Goal: Contribute content

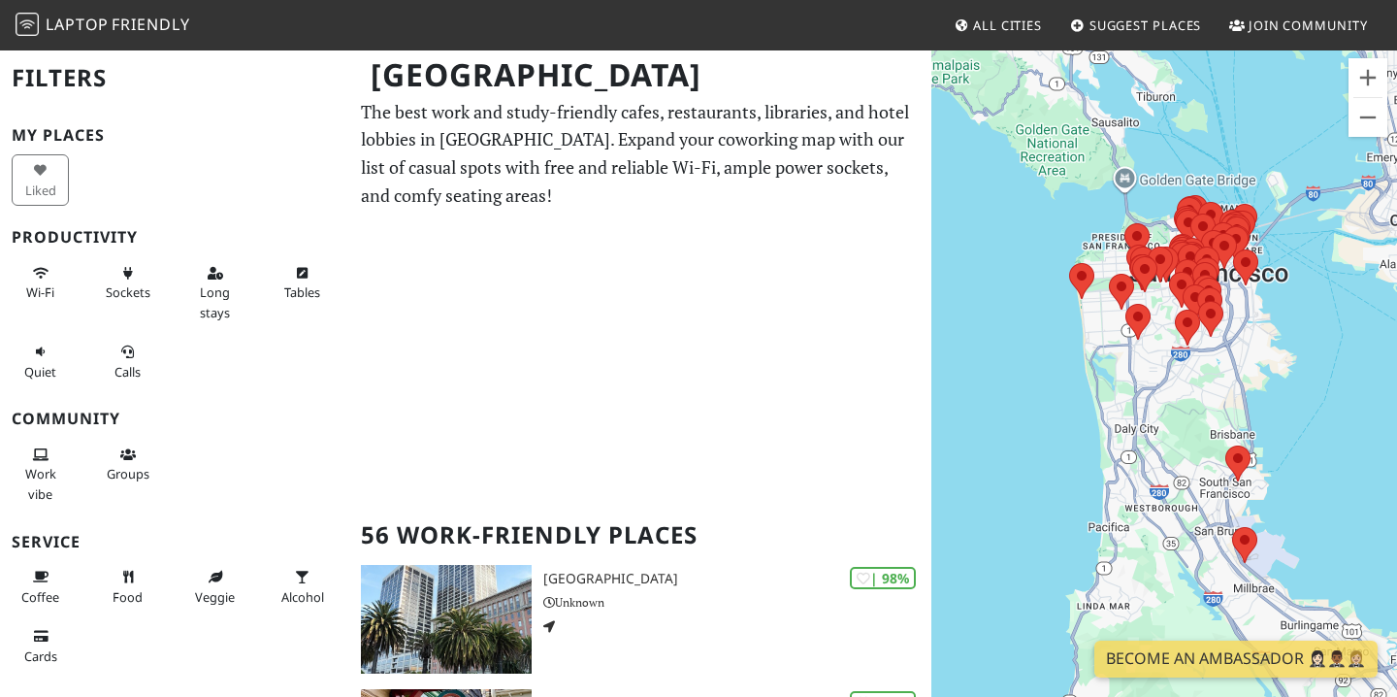
scroll to position [6, 0]
click at [1371, 52] on div "To navigate, press the arrow keys." at bounding box center [1165, 397] width 466 height 697
click at [1368, 80] on button "Zoom in" at bounding box center [1368, 77] width 39 height 39
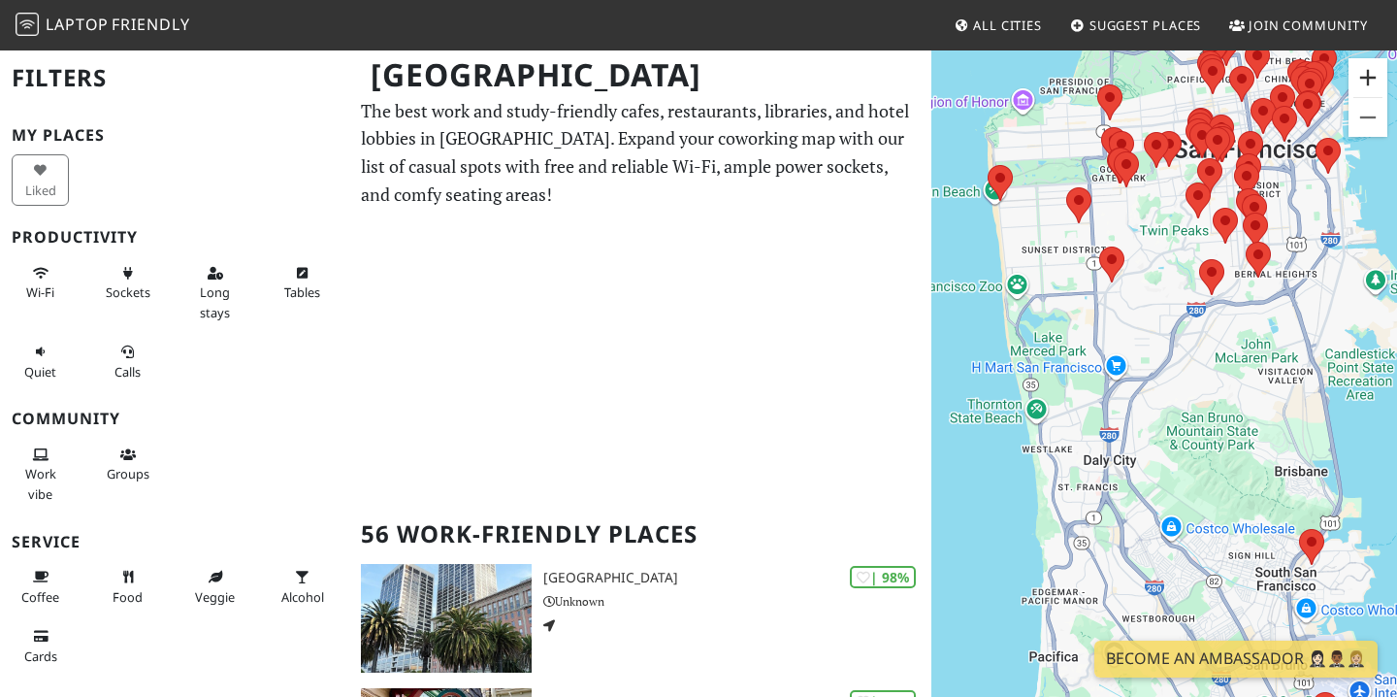
click at [1364, 75] on button "Zoom in" at bounding box center [1368, 77] width 39 height 39
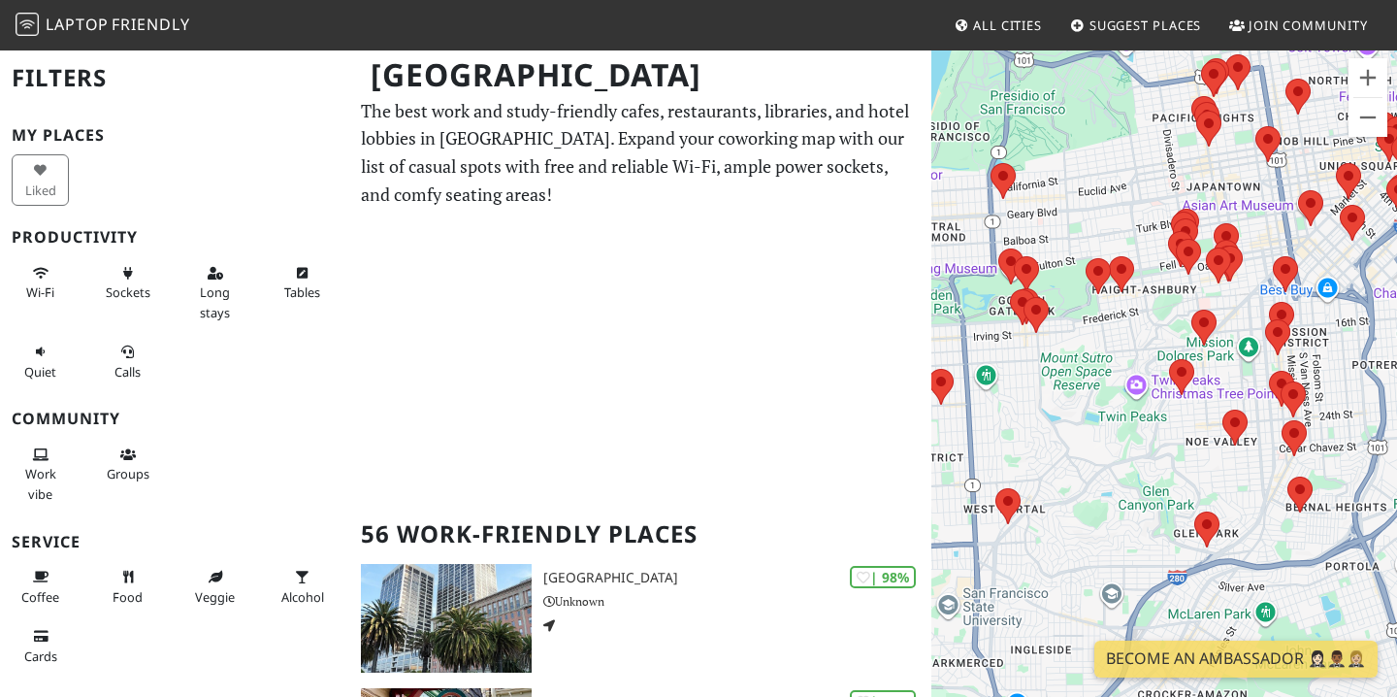
click at [1155, 476] on div "To navigate, press the arrow keys." at bounding box center [1165, 397] width 466 height 697
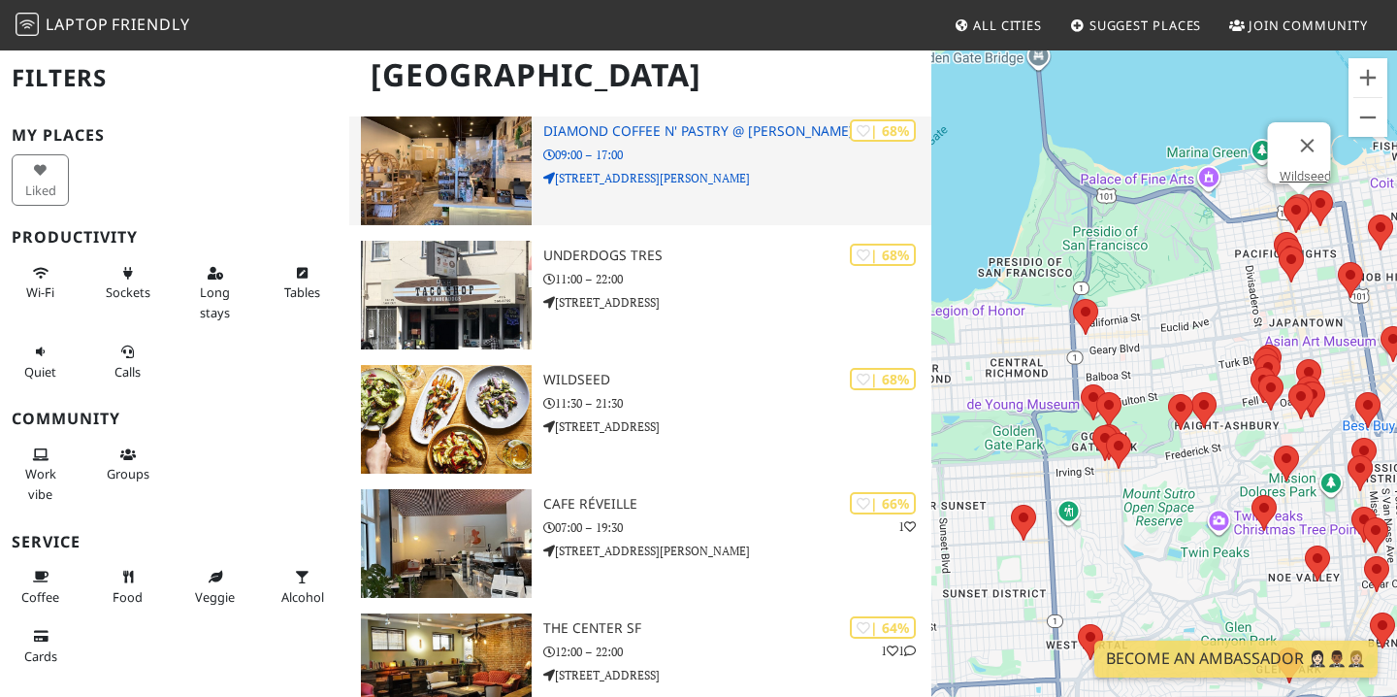
scroll to position [3617, 0]
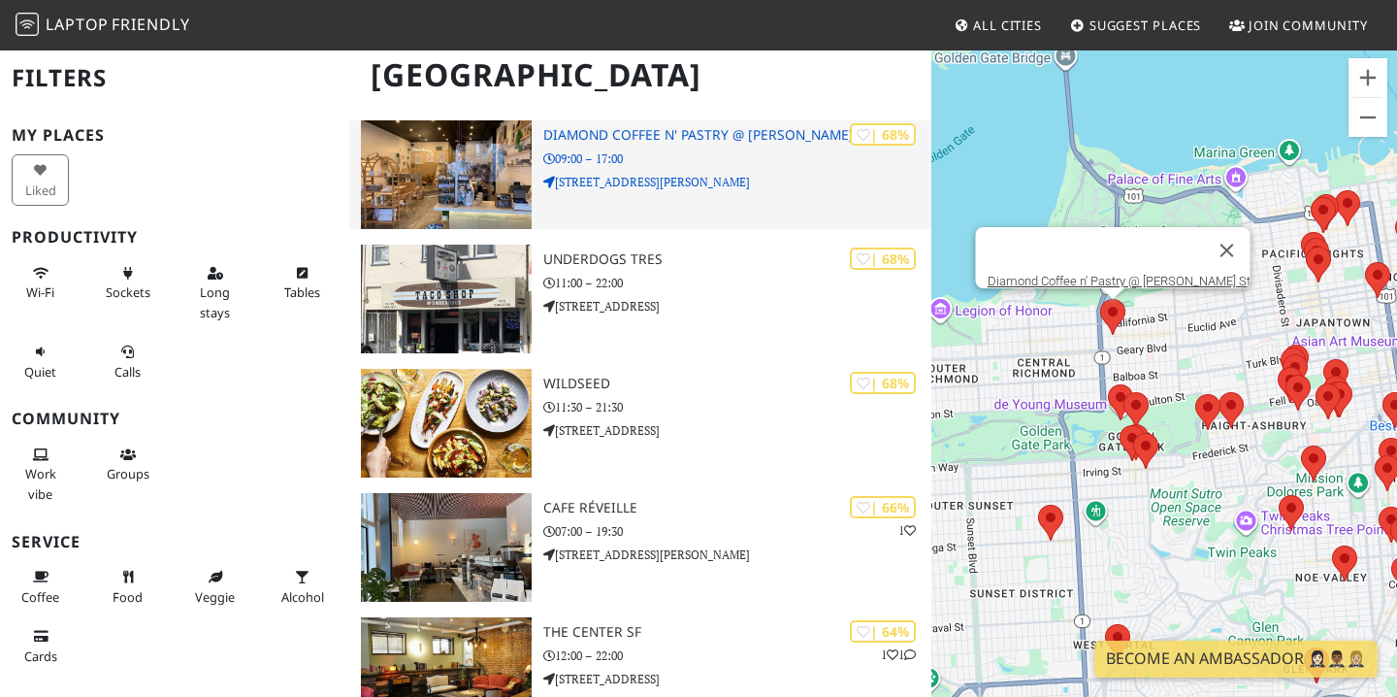
click at [640, 139] on h3 "Diamond Coffee n' Pastry @ [PERSON_NAME] St" at bounding box center [737, 135] width 388 height 16
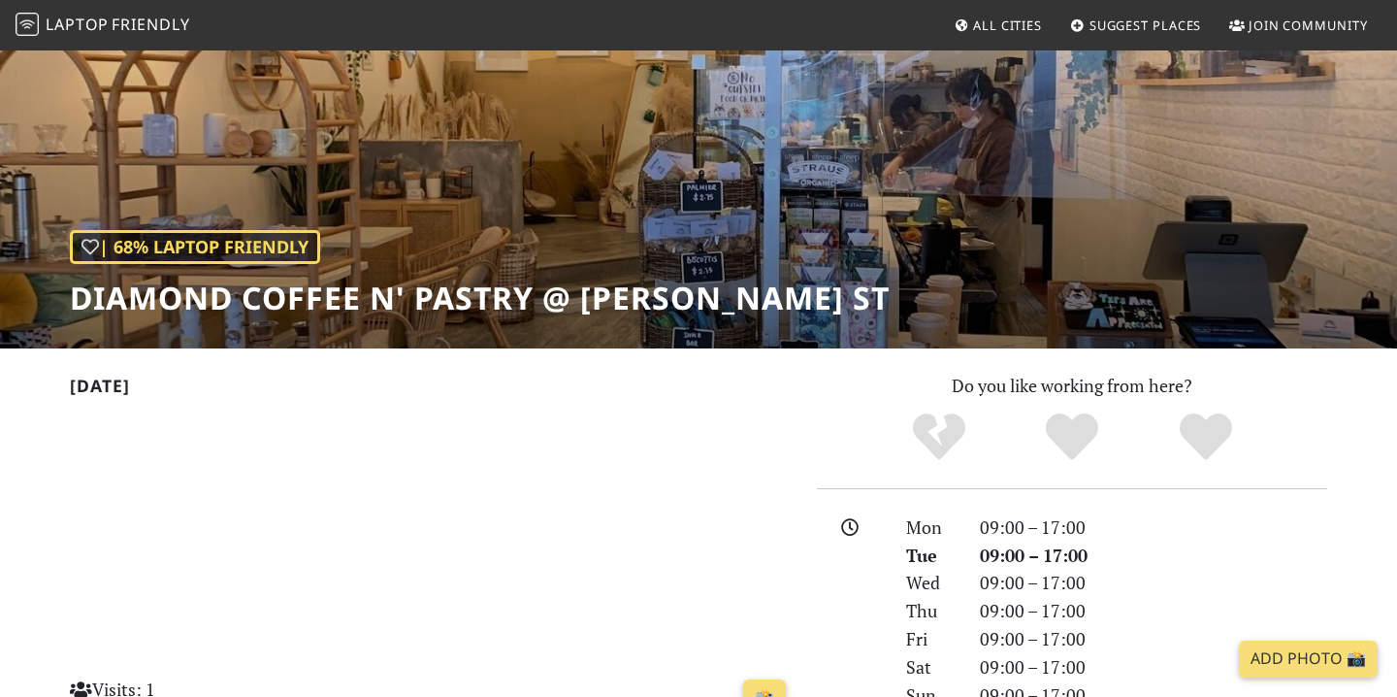
scroll to position [102, 0]
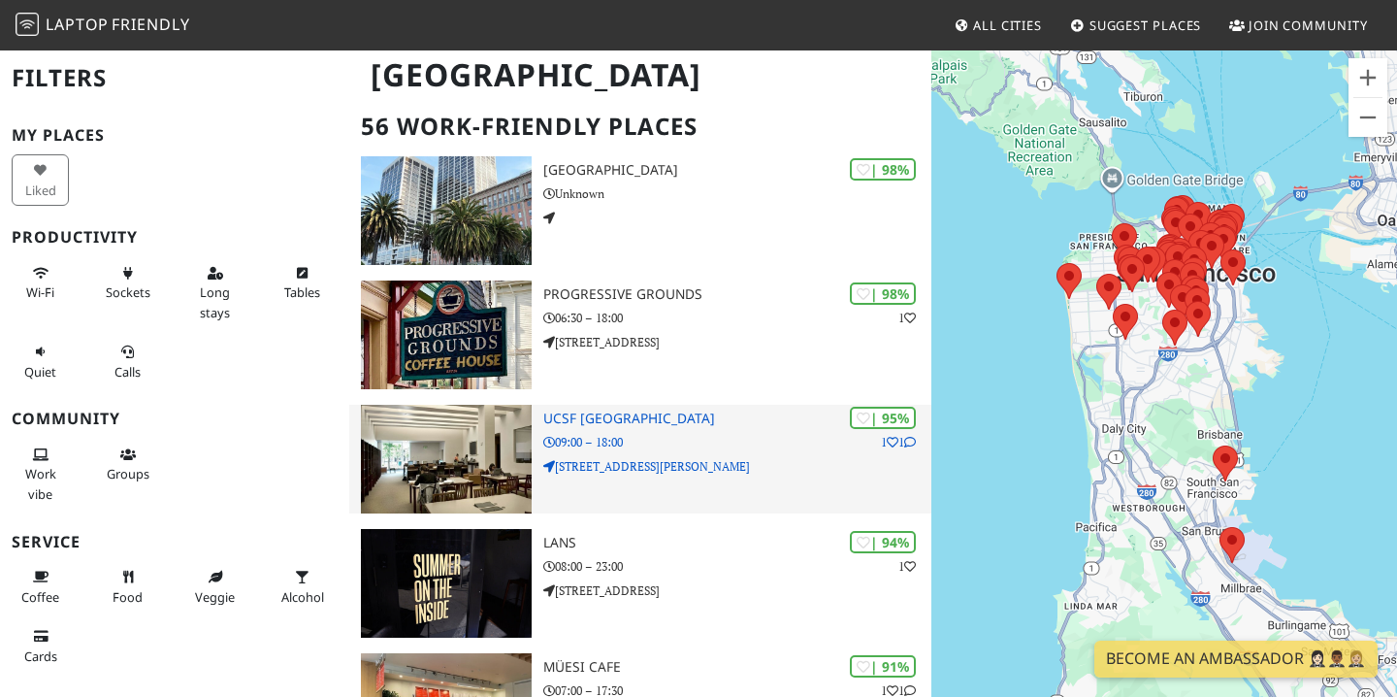
scroll to position [413, 0]
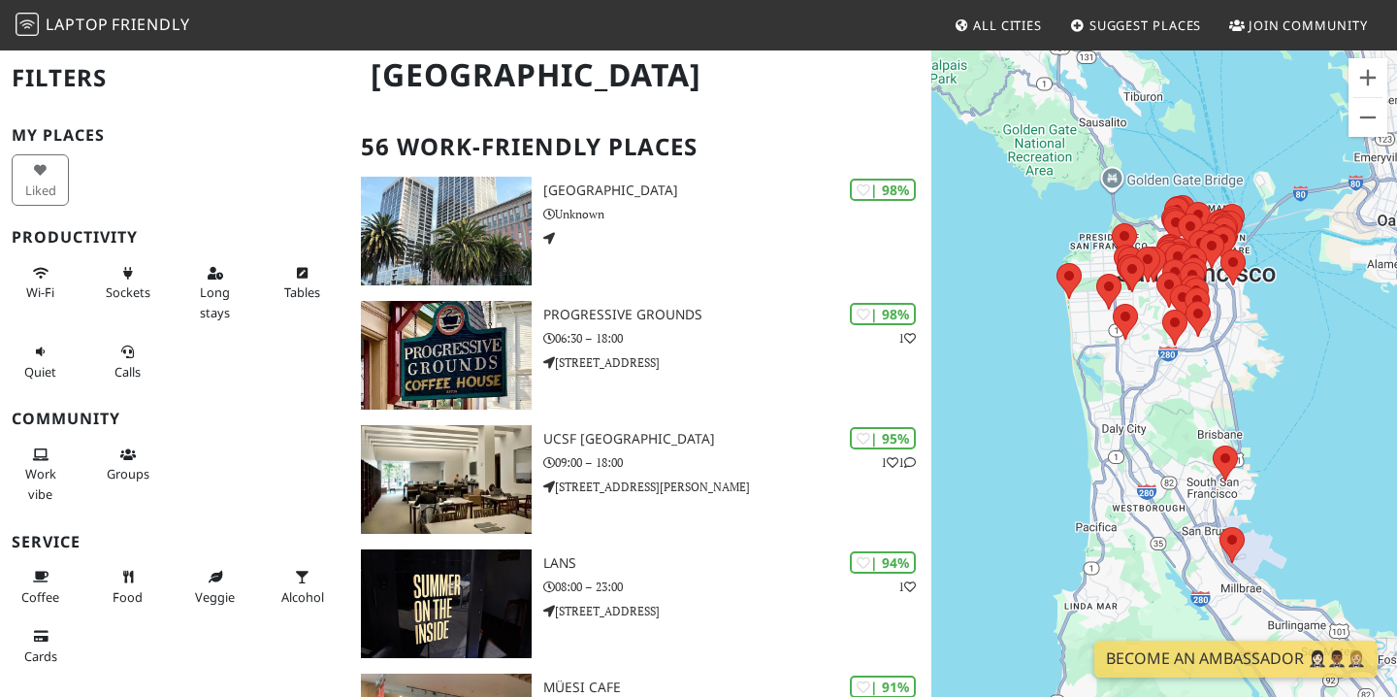
click at [1128, 26] on span "Suggest Places" at bounding box center [1146, 24] width 113 height 17
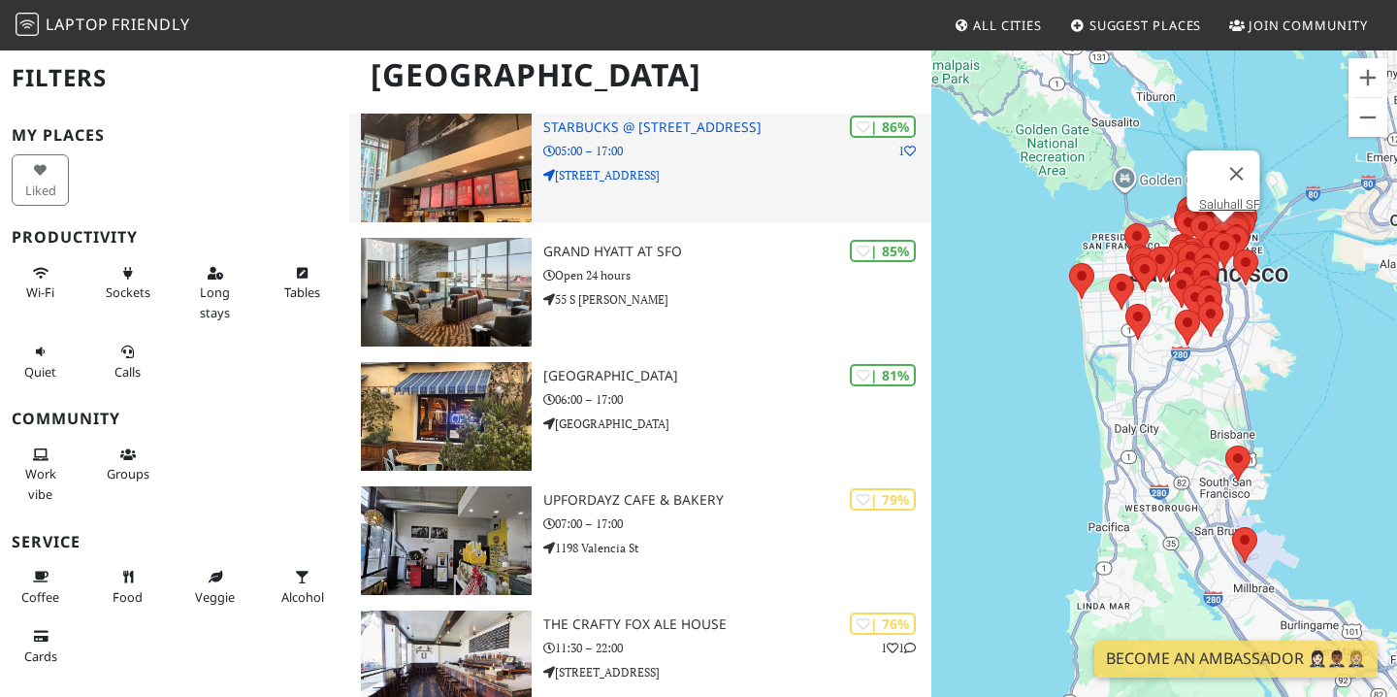
scroll to position [1093, 0]
